Goal: Task Accomplishment & Management: Use online tool/utility

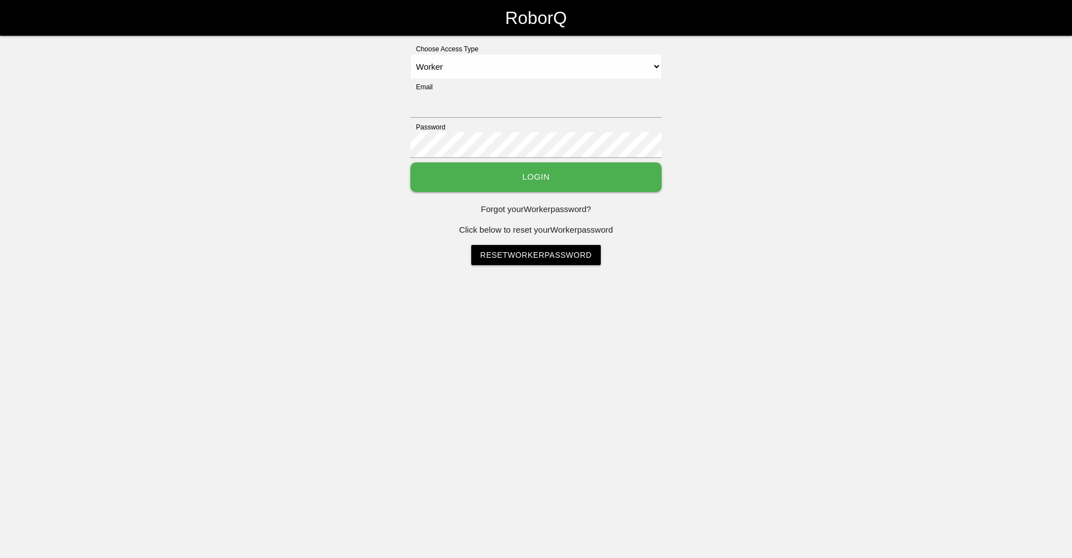
select select "Worker"
type input "[EMAIL_ADDRESS][DOMAIN_NAME]"
click at [431, 183] on button "Login" at bounding box center [535, 177] width 251 height 30
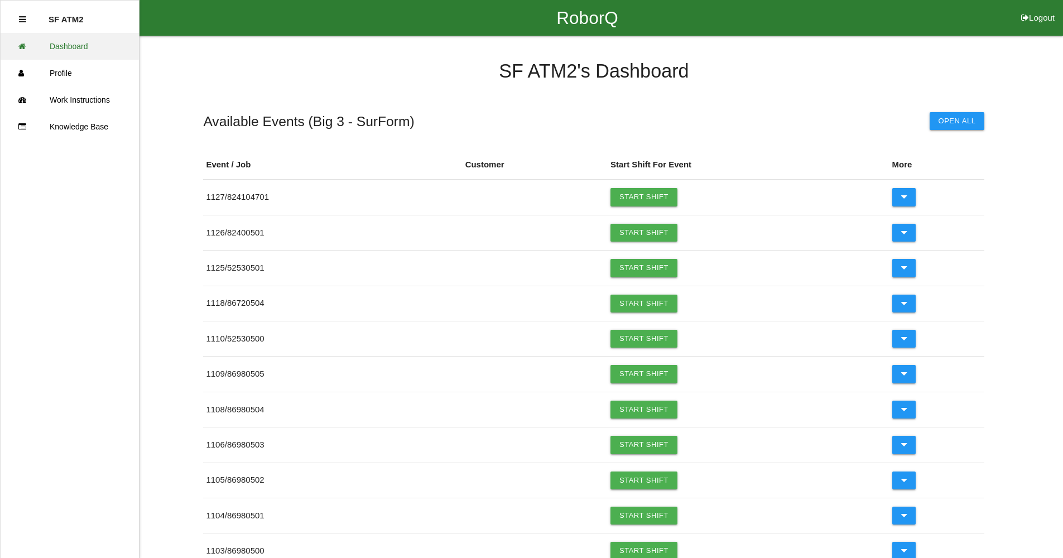
click at [28, 44] on icon at bounding box center [24, 46] width 13 height 27
click at [644, 333] on link "Start Shift" at bounding box center [644, 339] width 67 height 18
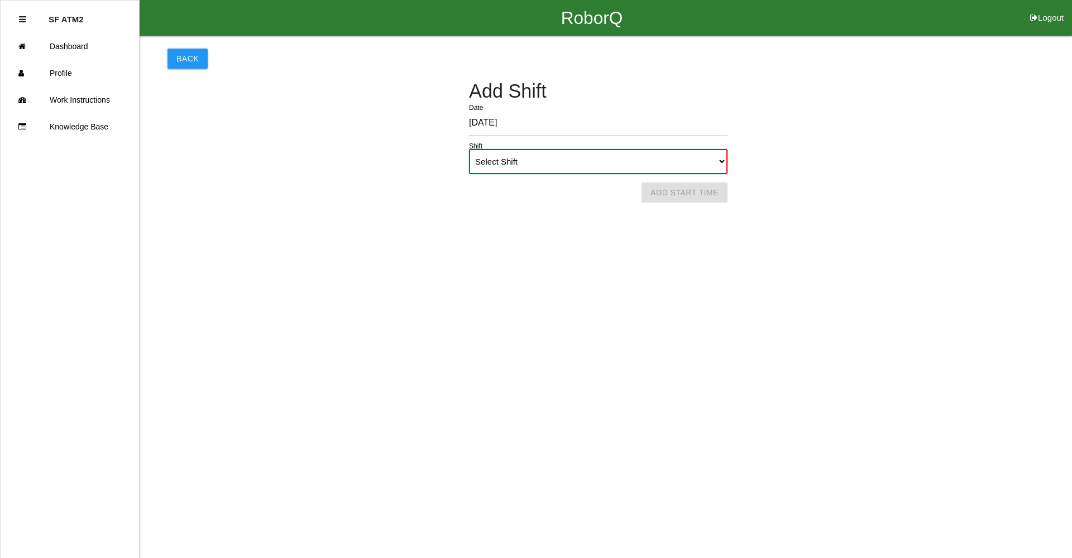
click at [722, 163] on select "Select Shift 1st Shift 2nd Shift 3rd Shift 4th Shift" at bounding box center [598, 161] width 258 height 25
select select "1"
click at [469, 149] on select "Select Shift 1st Shift 2nd Shift 3rd Shift 4th Shift" at bounding box center [598, 161] width 258 height 25
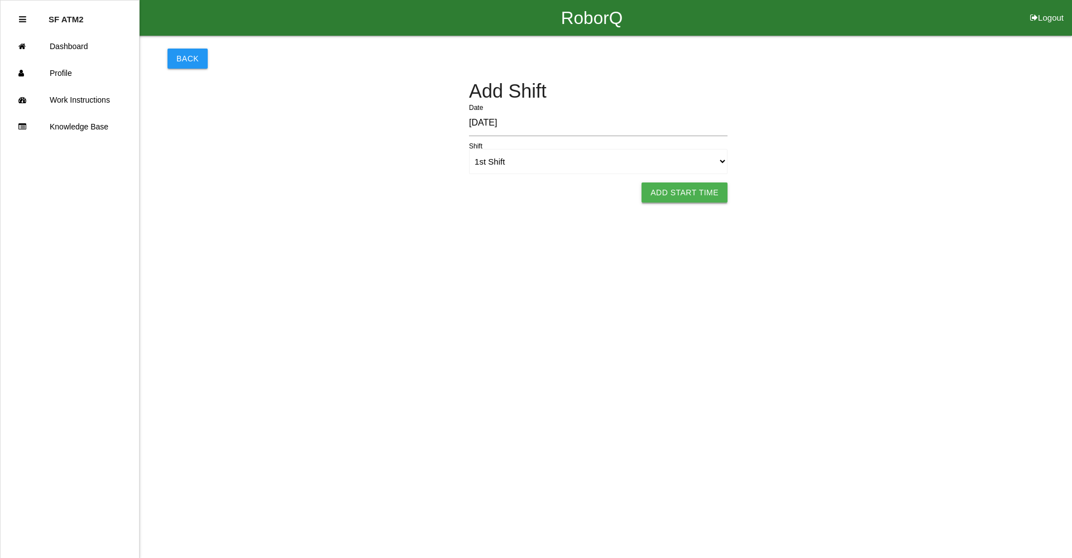
click at [706, 198] on button "Add Start Time" at bounding box center [684, 193] width 86 height 20
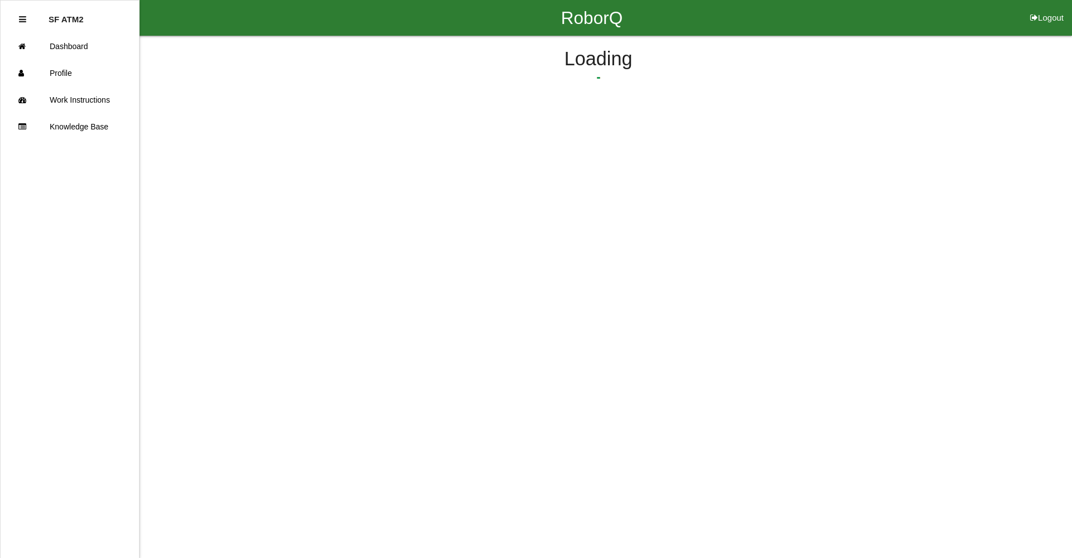
select select "3"
select select "22"
select select "2"
click at [759, 173] on button "Submit Start Time" at bounding box center [743, 174] width 99 height 20
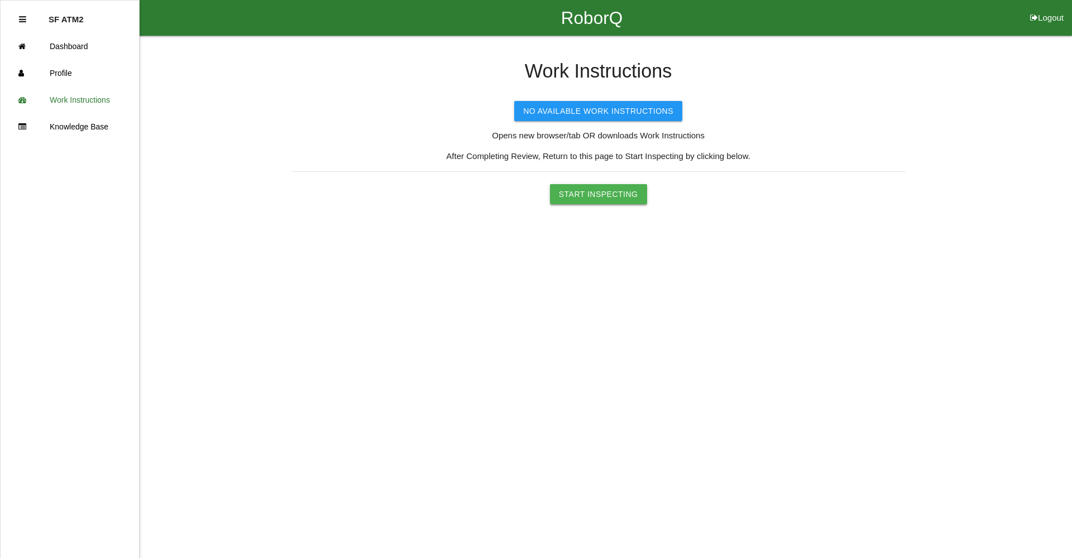
click at [580, 196] on button "Start Inspecting" at bounding box center [598, 194] width 97 height 20
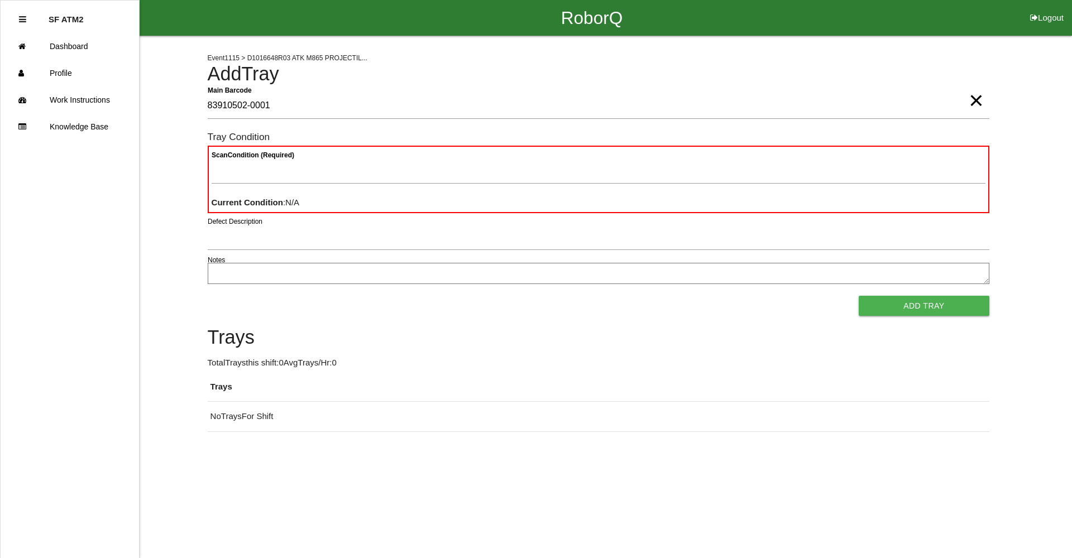
type Barcode "83910502-0001"
type Condition "ba"
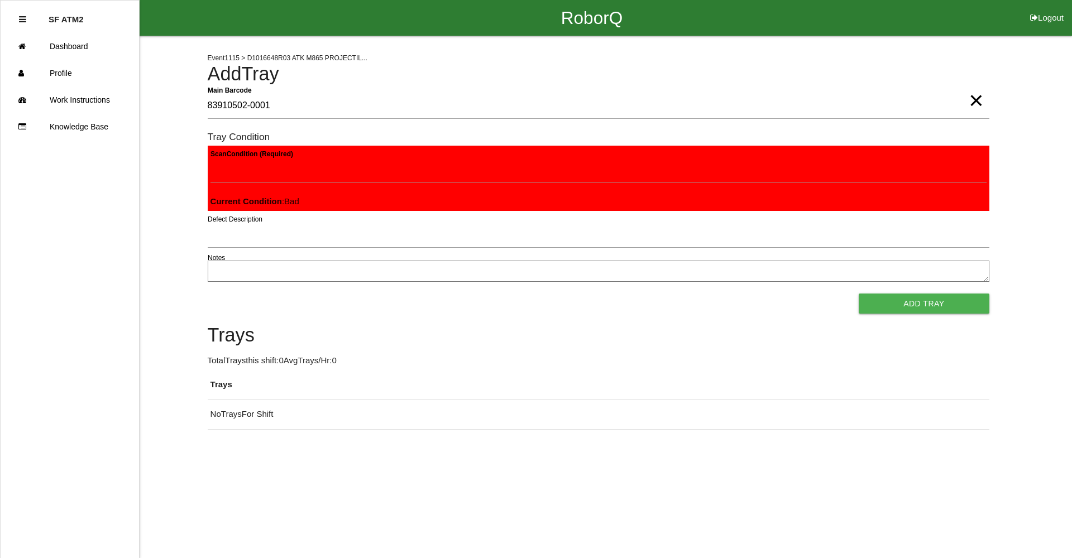
click at [858, 294] on button "Add Tray" at bounding box center [923, 304] width 130 height 20
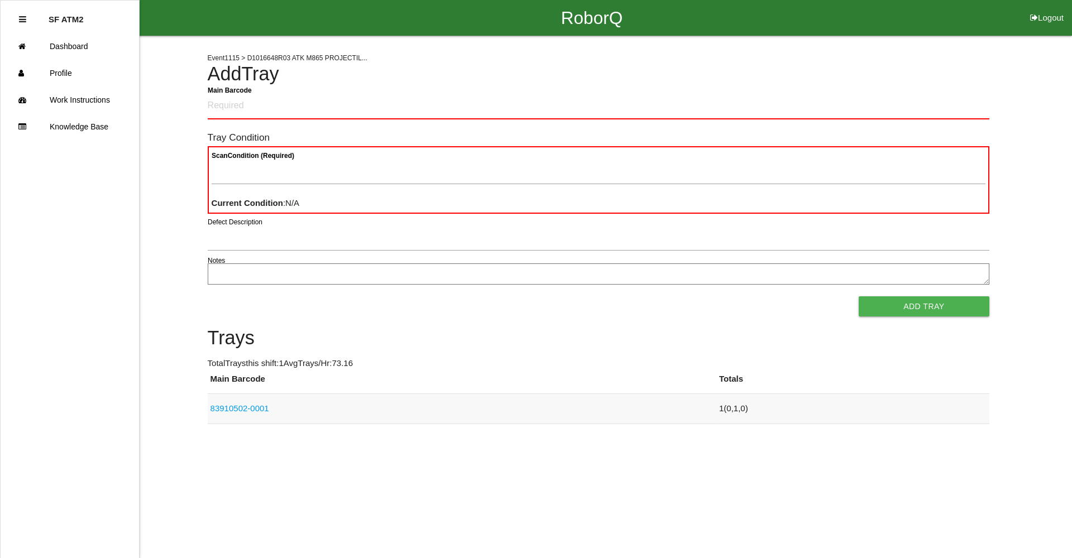
click at [225, 413] on link "83910502-0001" at bounding box center [239, 408] width 59 height 9
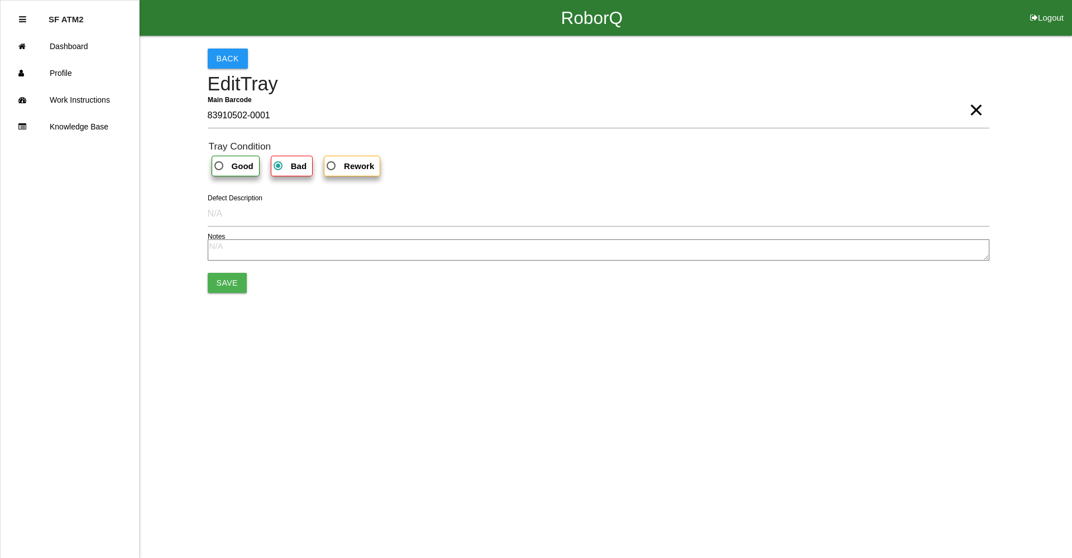
click at [334, 172] on span "Rework" at bounding box center [349, 166] width 50 height 14
click at [332, 166] on input "Rework" at bounding box center [327, 162] width 7 height 7
radio input "true"
click at [225, 253] on textarea at bounding box center [598, 249] width 781 height 21
type textarea "first"
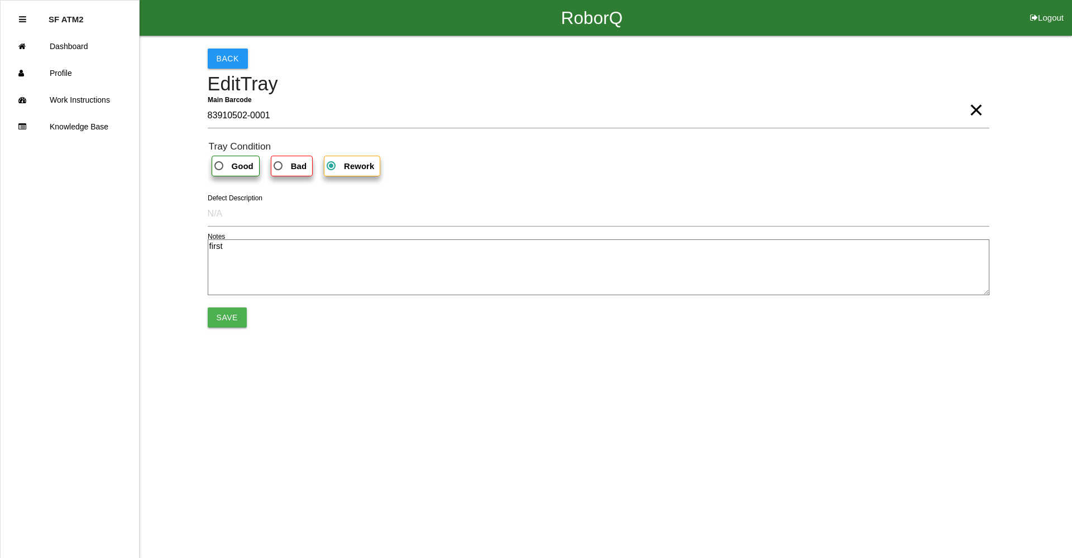
click at [322, 396] on html "RoborQ Logout SF ATM2 Dashboard Profile Work Instructions Knowledge Base Back E…" at bounding box center [536, 198] width 1072 height 396
click at [229, 317] on button "Save" at bounding box center [227, 318] width 39 height 20
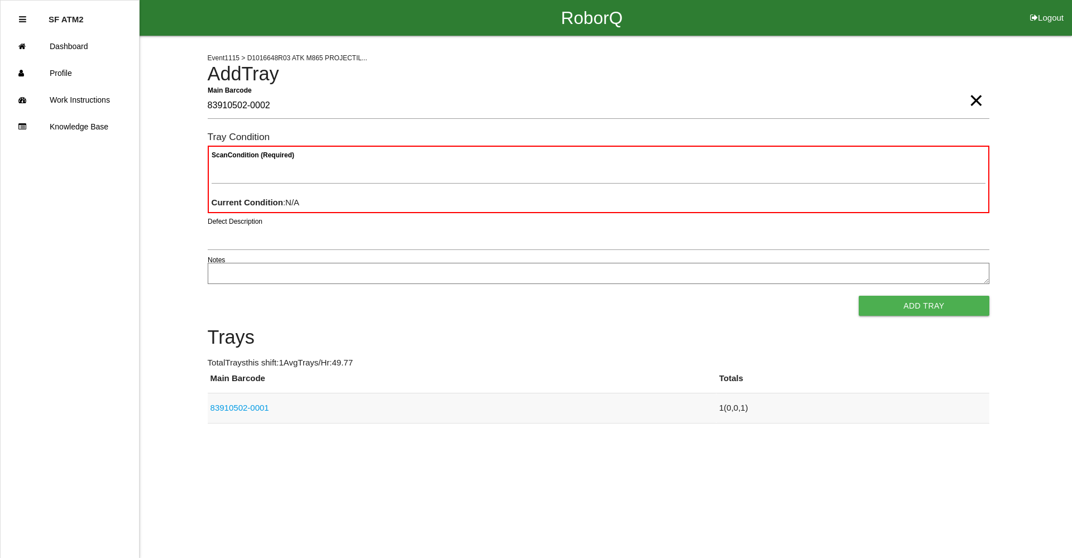
type Barcode "83910502-0002"
type Condition "goo"
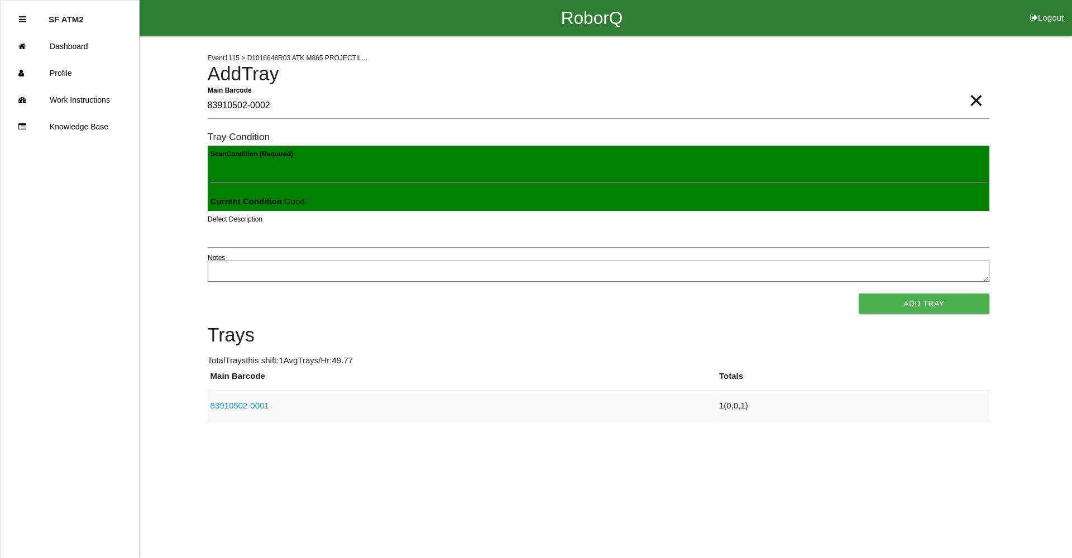
click at [858, 294] on button "Add Tray" at bounding box center [923, 304] width 130 height 20
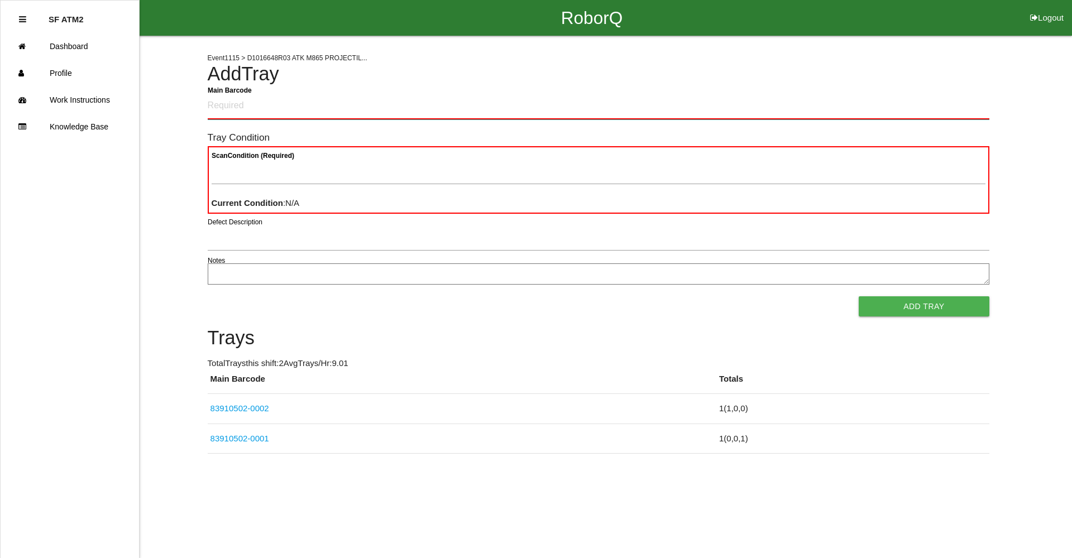
drag, startPoint x: 727, startPoint y: 419, endPoint x: 318, endPoint y: 109, distance: 513.6
click at [318, 109] on Barcode "Main Barcode" at bounding box center [598, 106] width 781 height 26
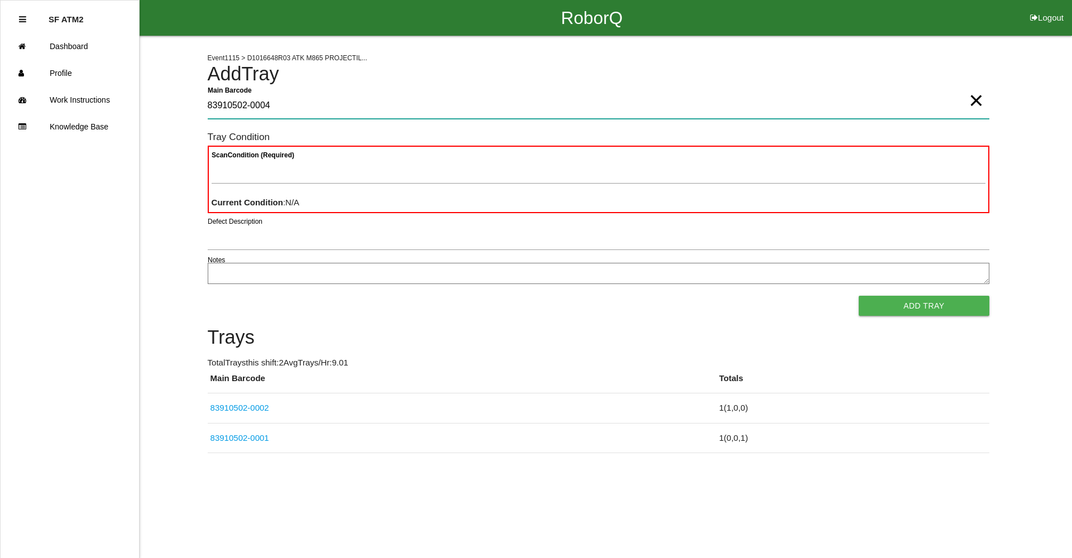
type Barcode "83910502-0004"
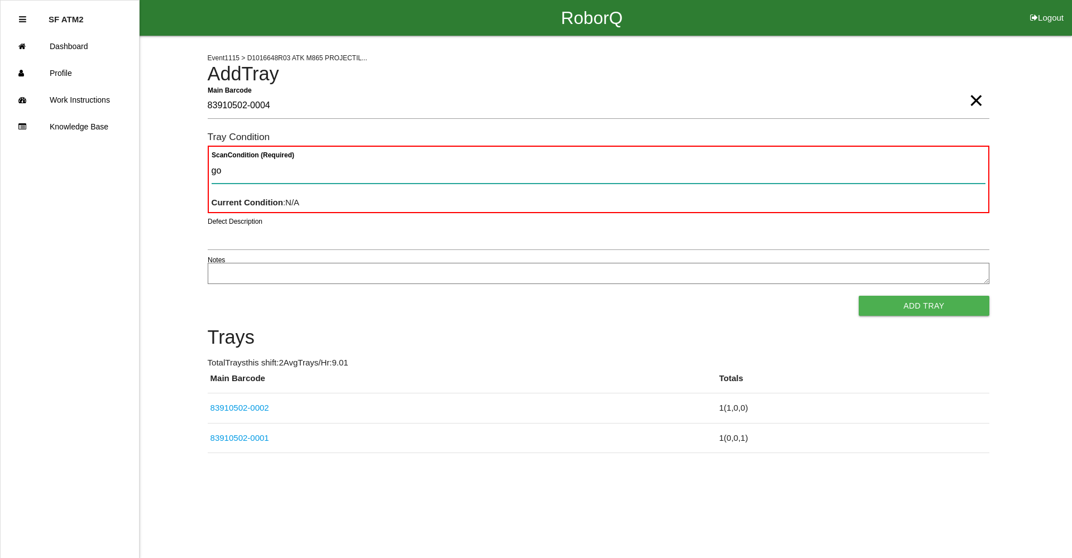
type Condition "goo"
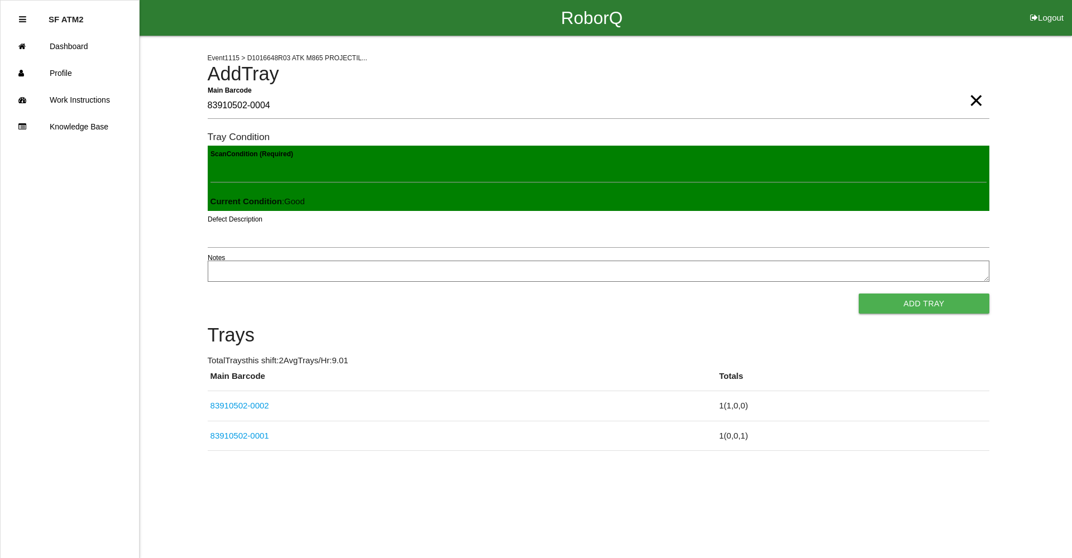
click at [858, 294] on button "Add Tray" at bounding box center [923, 304] width 130 height 20
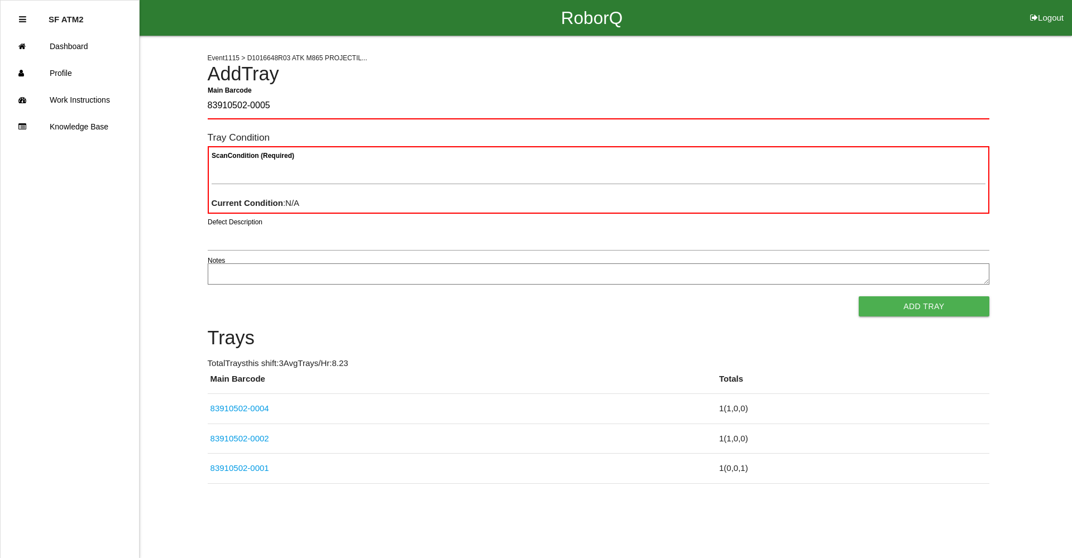
type Barcode "83910502-0005"
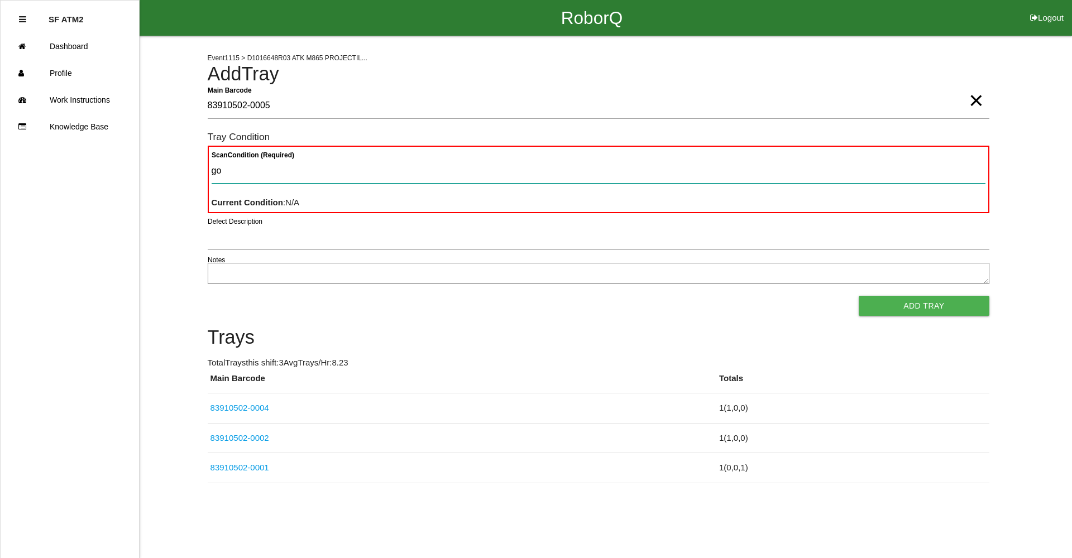
type Condition "goo"
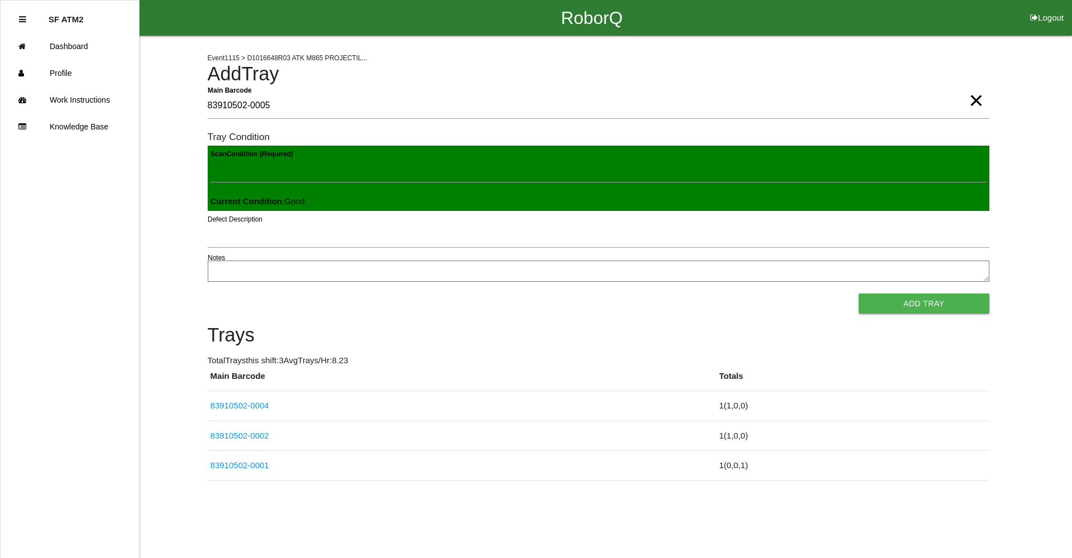
click at [858, 294] on button "Add Tray" at bounding box center [923, 304] width 130 height 20
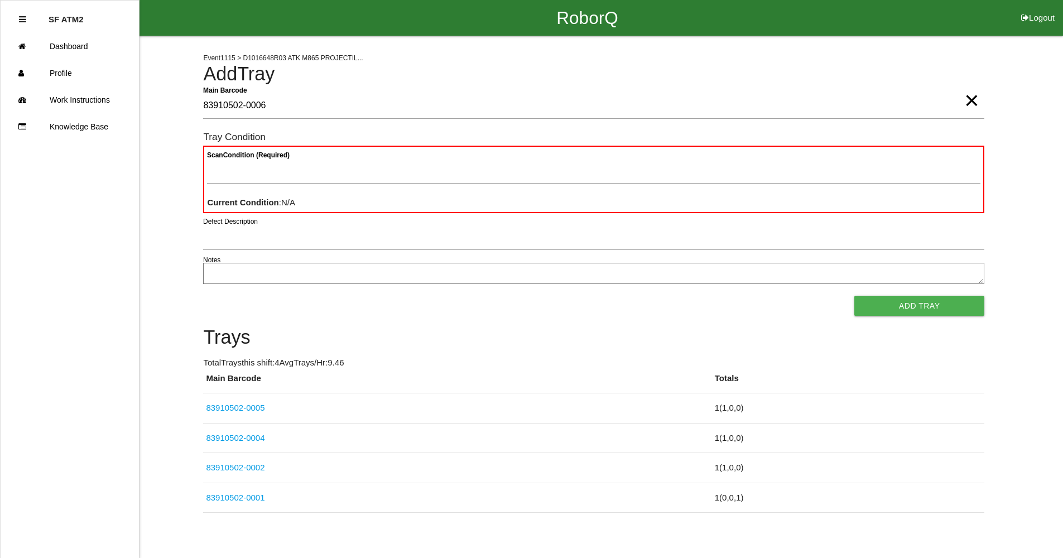
type Barcode "83910502-0006"
type Condition "goo"
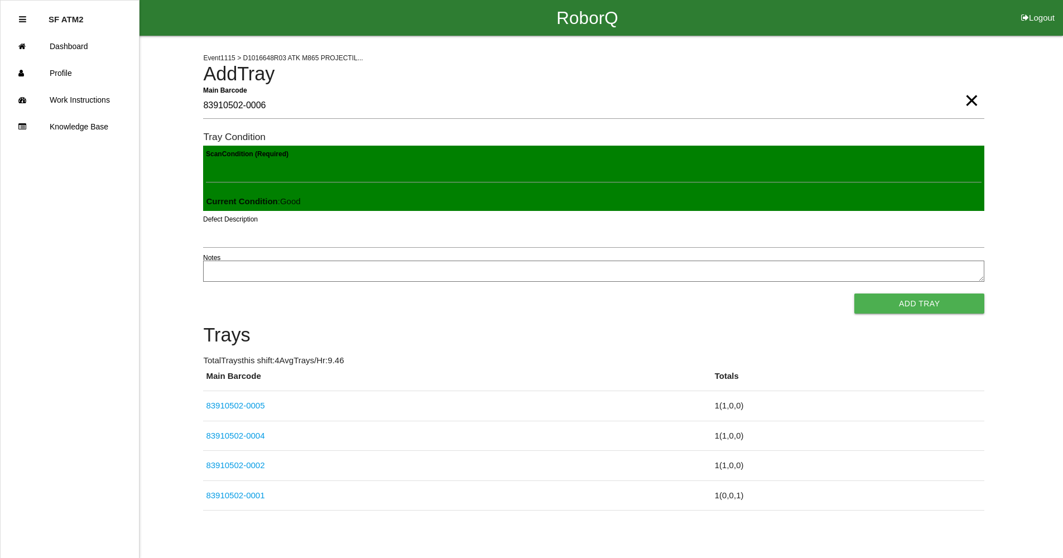
click at [854, 294] on button "Add Tray" at bounding box center [919, 304] width 130 height 20
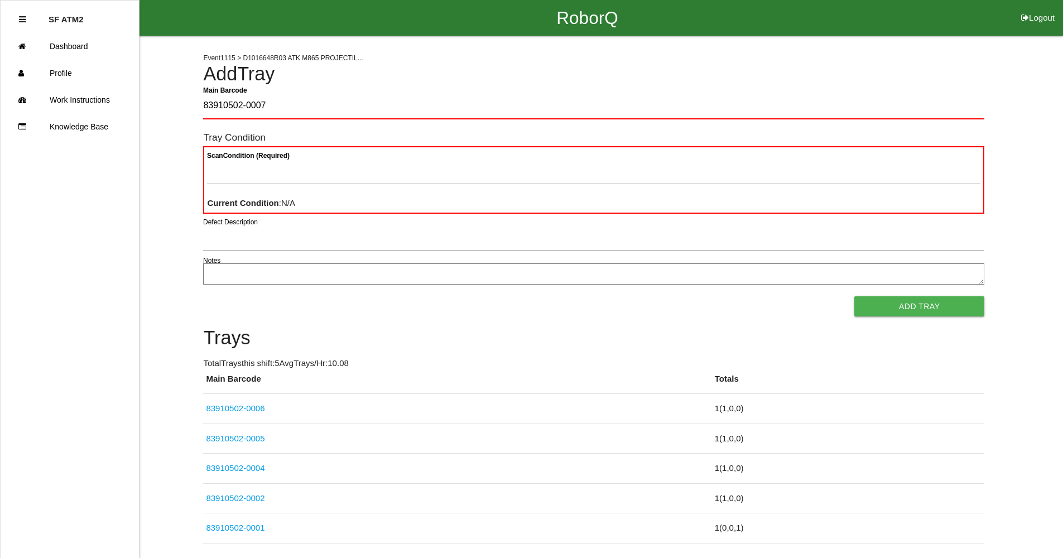
type Barcode "83910502-0007"
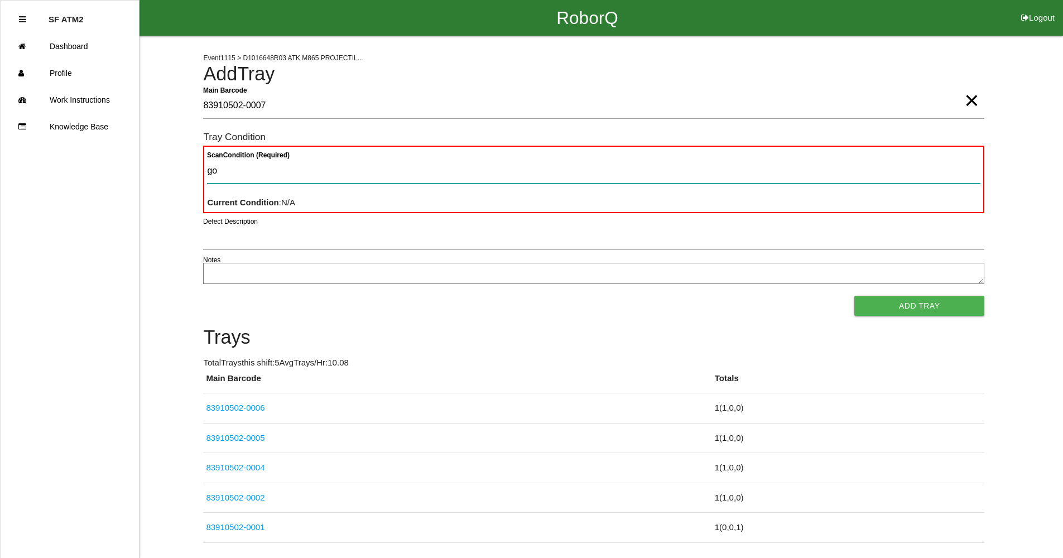
type Condition "goo"
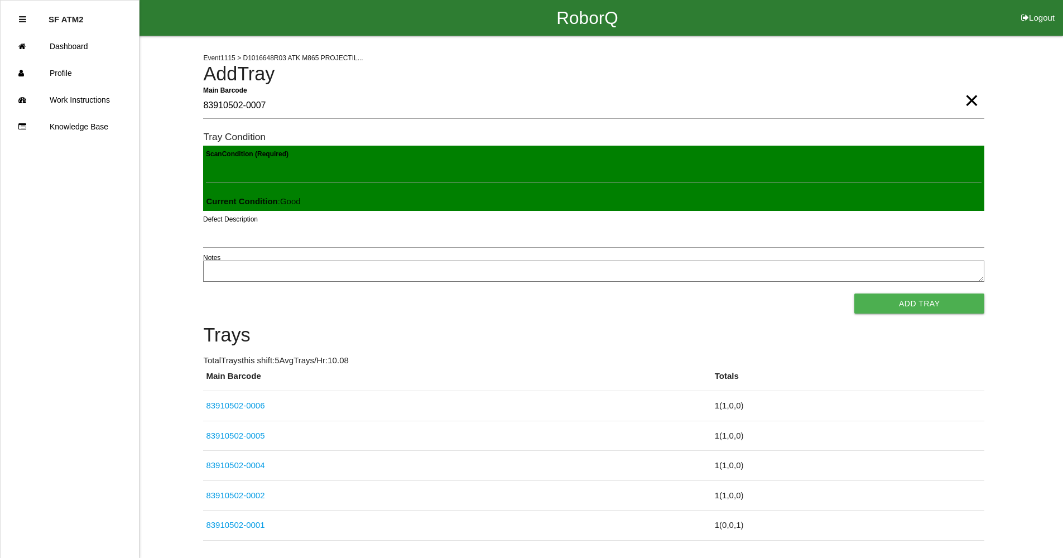
click at [854, 294] on button "Add Tray" at bounding box center [919, 304] width 130 height 20
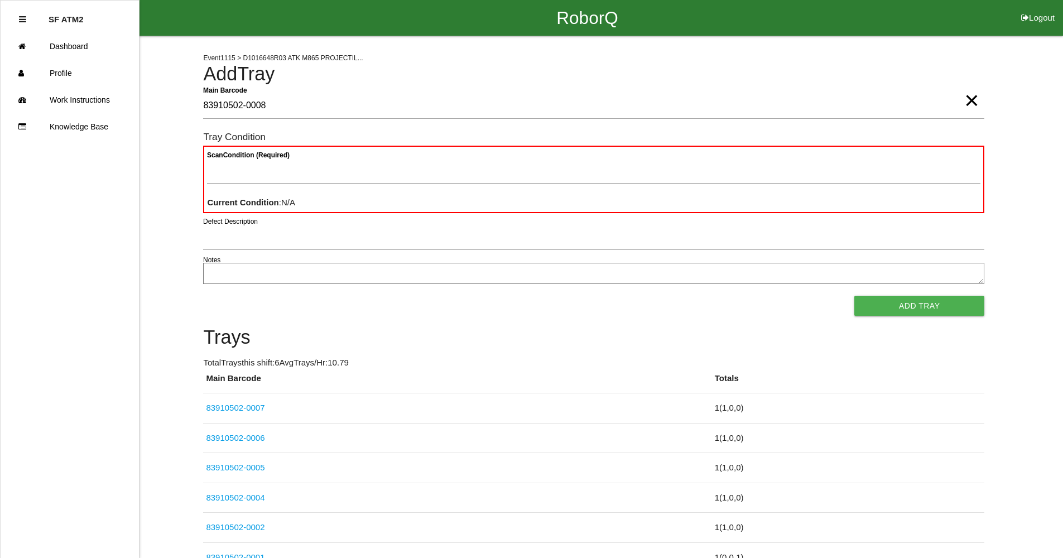
type Barcode "83910502-0008"
type Condition "goo"
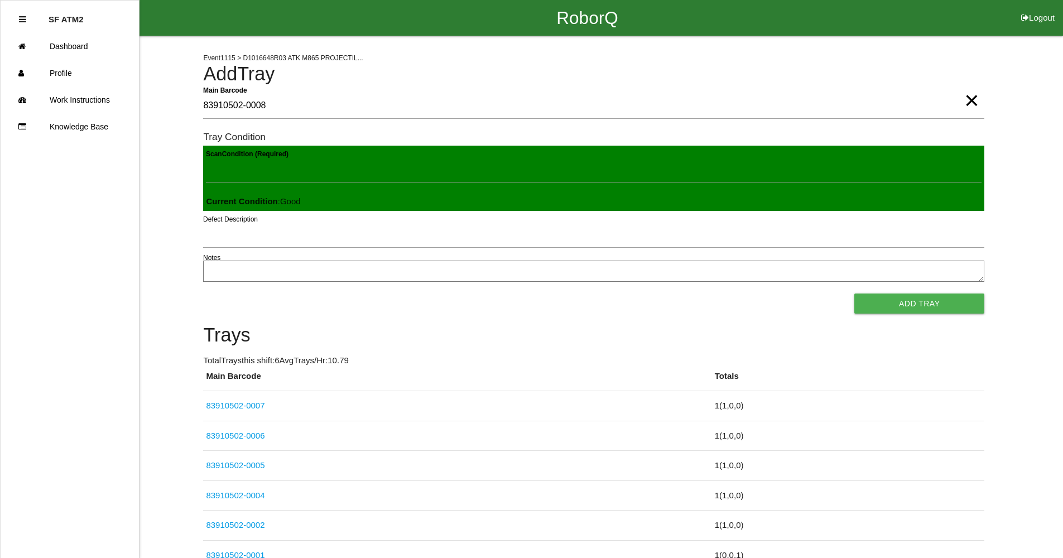
click at [854, 294] on button "Add Tray" at bounding box center [919, 304] width 130 height 20
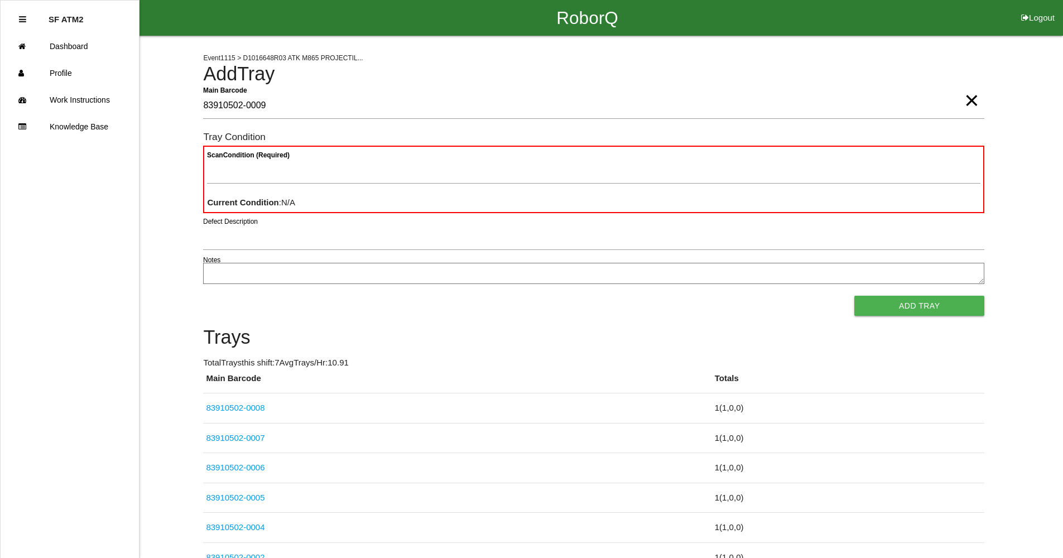
type Barcode "83910502-0009"
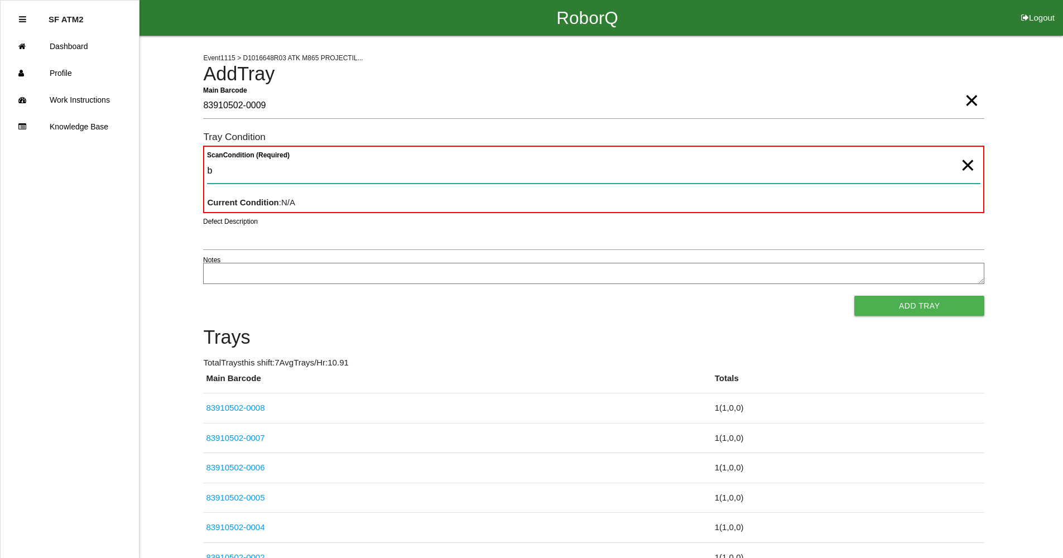
type Condition "ba"
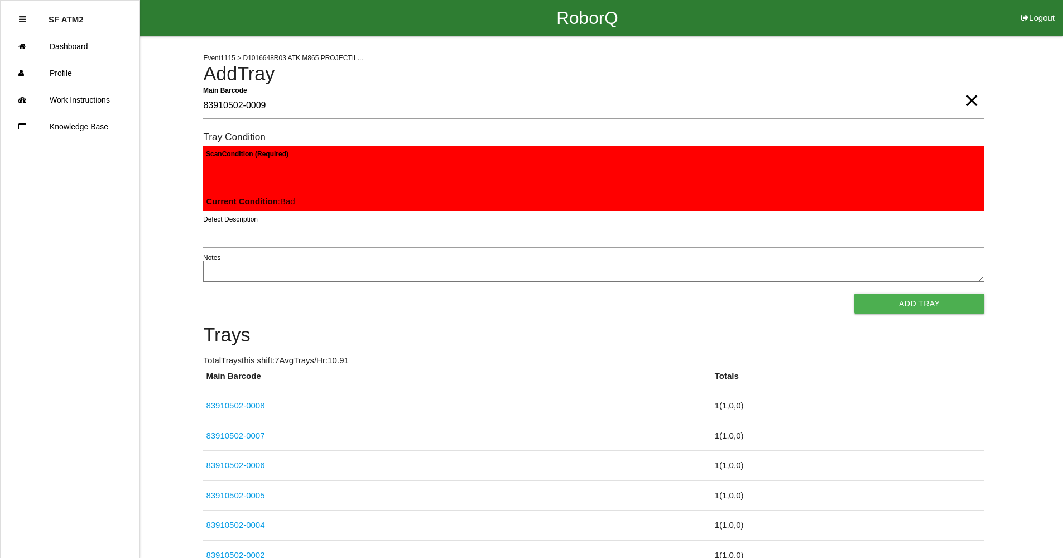
click at [854, 294] on button "Add Tray" at bounding box center [919, 304] width 130 height 20
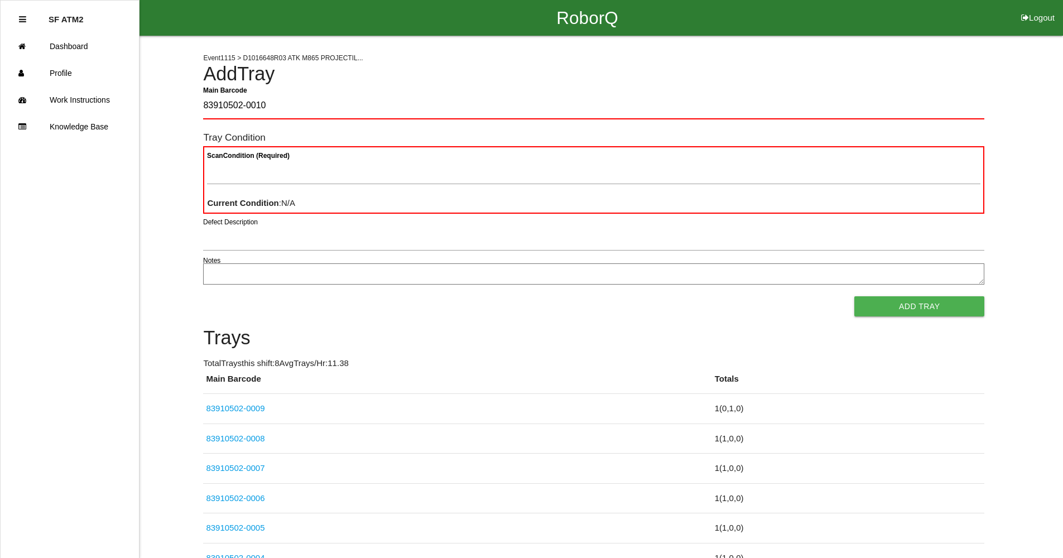
type Barcode "83910502-0010"
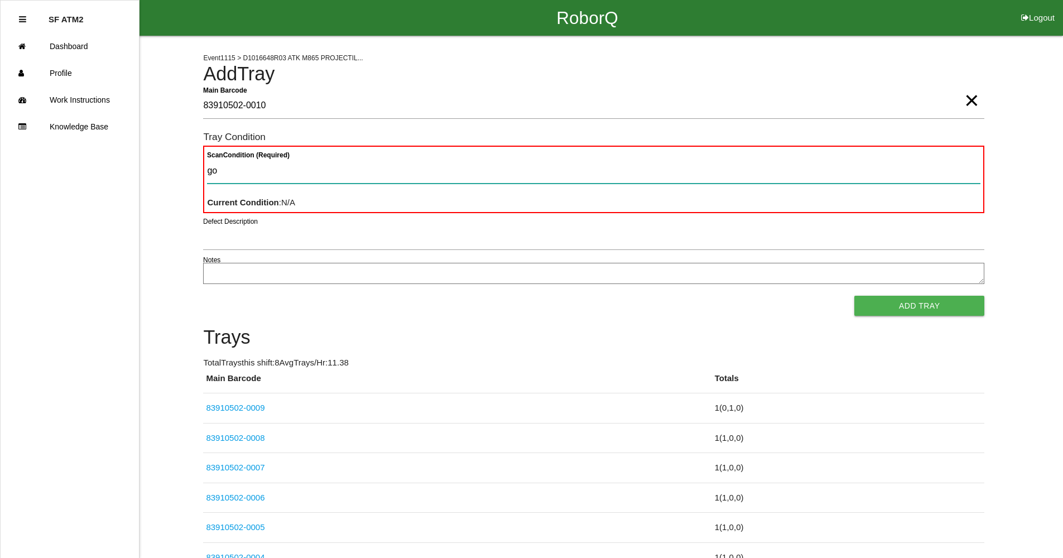
type Condition "goo"
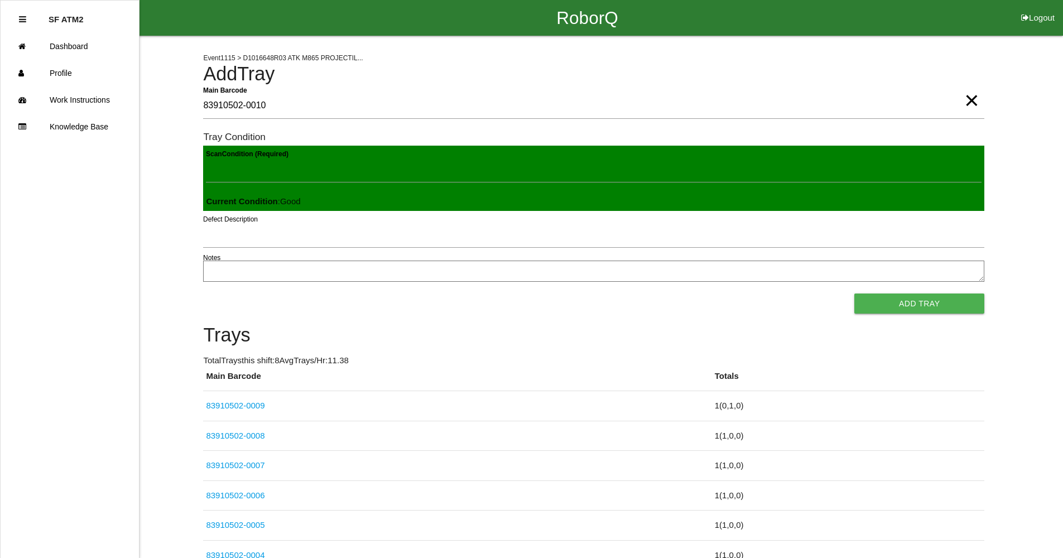
click at [854, 294] on button "Add Tray" at bounding box center [919, 304] width 130 height 20
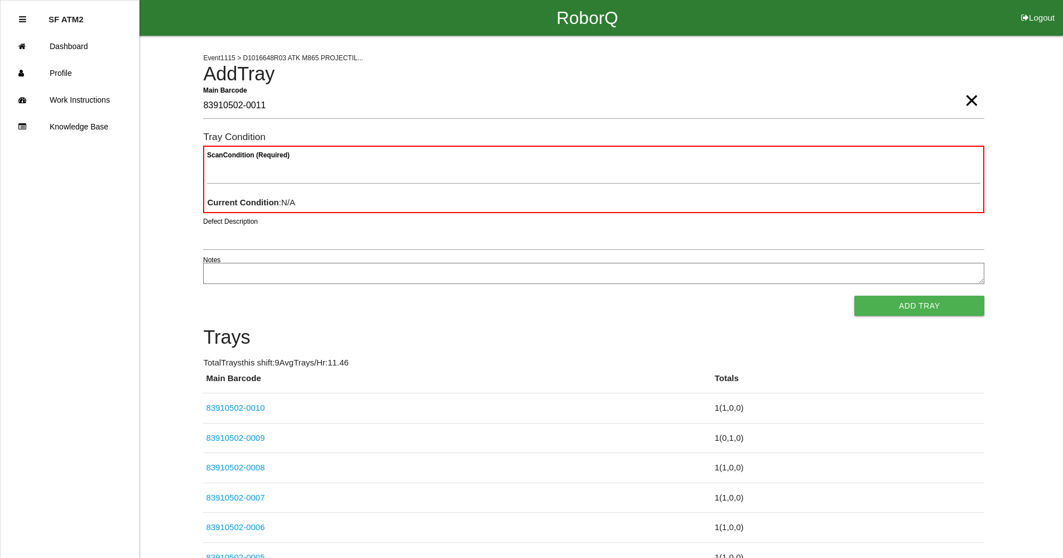
type Barcode "83910502-0011"
type Condition "goo"
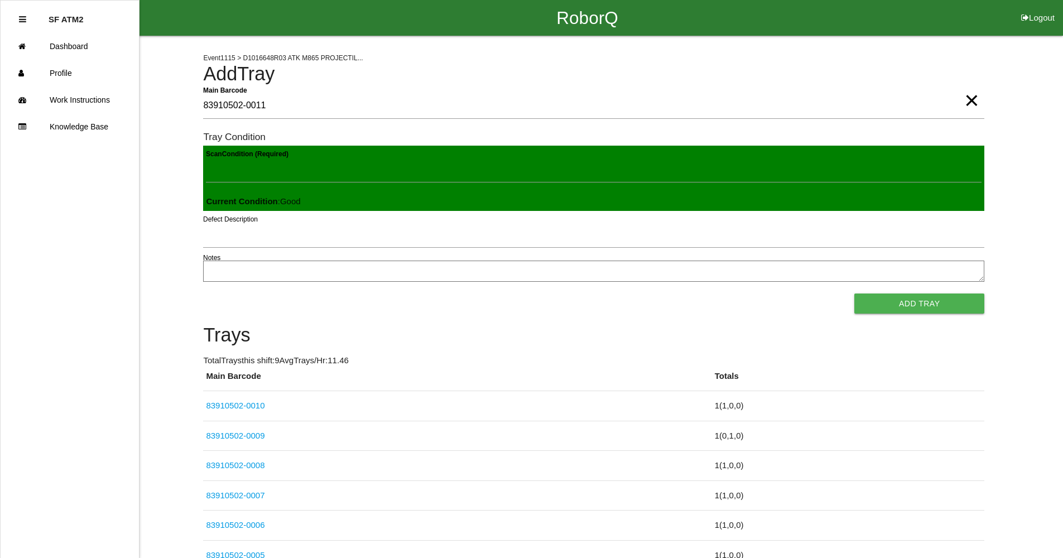
click at [854, 294] on button "Add Tray" at bounding box center [919, 304] width 130 height 20
